Goal: Transaction & Acquisition: Purchase product/service

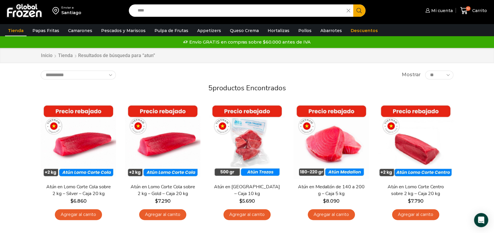
click at [24, 32] on link "Tienda" at bounding box center [16, 30] width 22 height 11
click at [47, 56] on link "Inicio" at bounding box center [47, 55] width 12 height 7
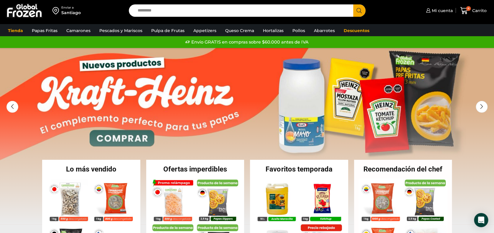
click at [160, 6] on input "Search input" at bounding box center [242, 10] width 215 height 12
type input "******"
click at [353, 4] on button "Search" at bounding box center [359, 10] width 12 height 12
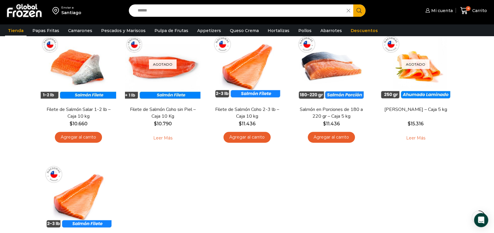
scroll to position [82, 0]
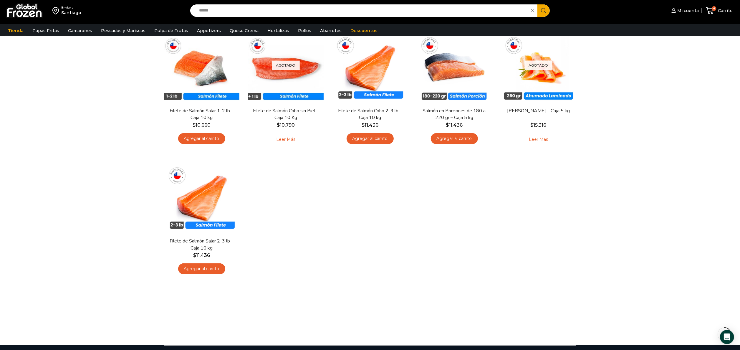
drag, startPoint x: 459, startPoint y: 0, endPoint x: 369, endPoint y: 209, distance: 227.2
click at [369, 209] on div "En stock [GEOGRAPHIC_DATA] Filete de Salmón Salar 1-2 lb – Caja 10 kg $ 10.660 …" at bounding box center [370, 152] width 421 height 259
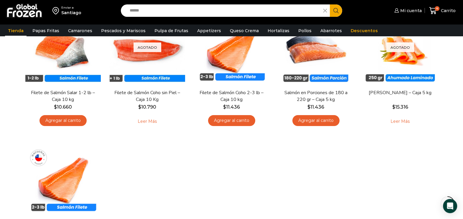
scroll to position [97, 0]
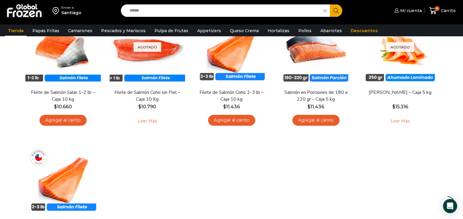
drag, startPoint x: 702, startPoint y: 0, endPoint x: 166, endPoint y: 159, distance: 558.5
click at [166, 159] on div "En stock [GEOGRAPHIC_DATA] Filete de Salmón Salar 1-2 lb – Caja 10 kg $ 10.660 …" at bounding box center [231, 134] width 421 height 259
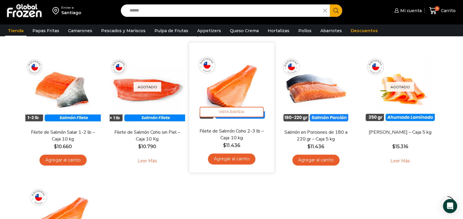
scroll to position [57, 0]
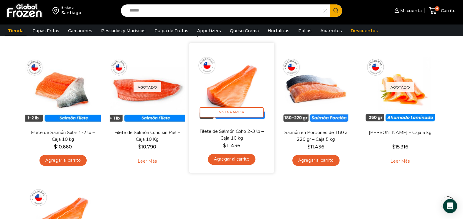
click at [245, 84] on img at bounding box center [232, 85] width 76 height 76
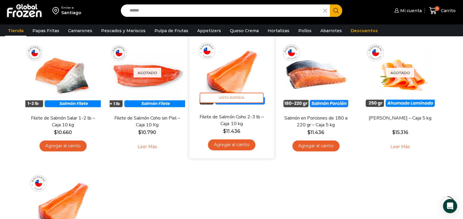
scroll to position [72, 0]
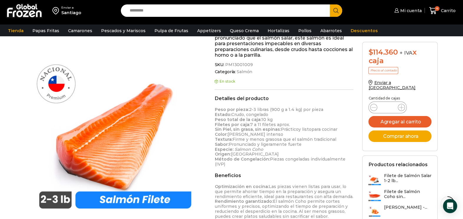
scroll to position [186, 0]
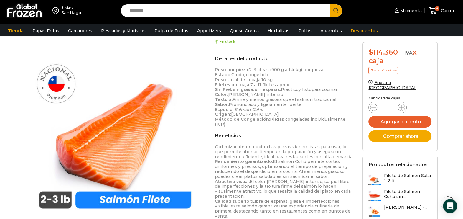
click at [260, 205] on p "Optimización en cocina: Las piezas vienen listas para usar, lo que permite ahor…" at bounding box center [283, 193] width 139 height 99
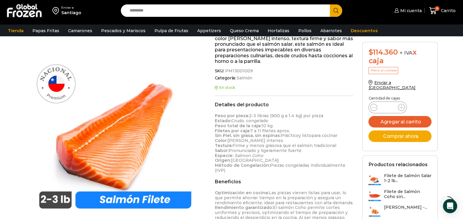
scroll to position [140, 0]
click at [18, 29] on link "Tienda" at bounding box center [16, 30] width 22 height 11
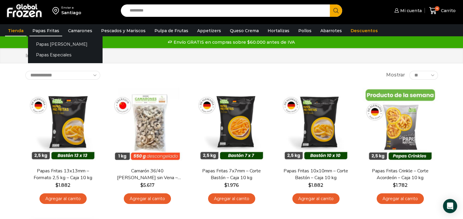
click at [55, 29] on link "Papas Fritas" at bounding box center [45, 30] width 33 height 11
